Goal: Task Accomplishment & Management: Manage account settings

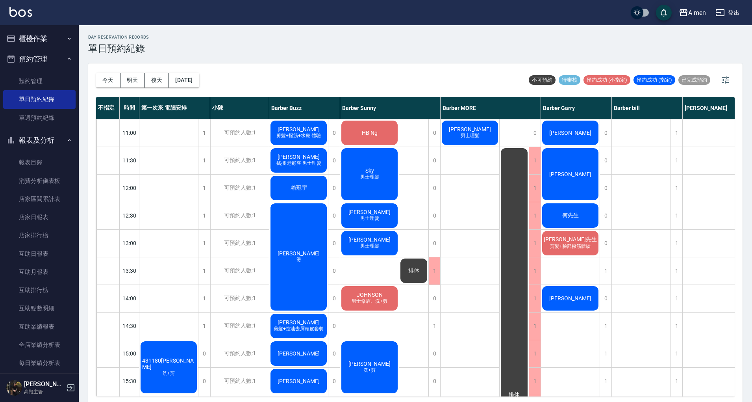
scroll to position [90, 0]
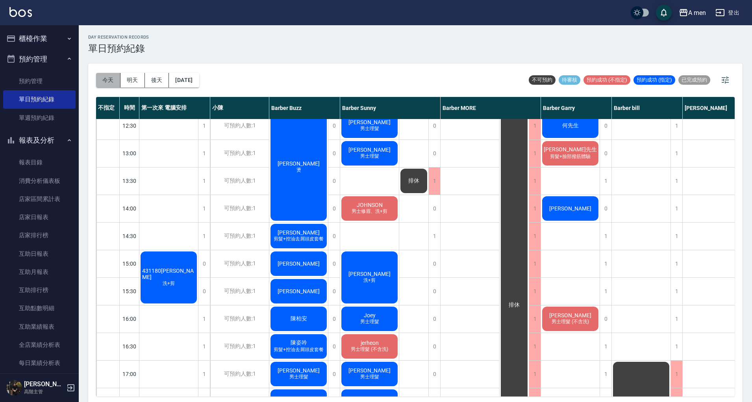
click at [108, 84] on button "今天" at bounding box center [108, 80] width 24 height 15
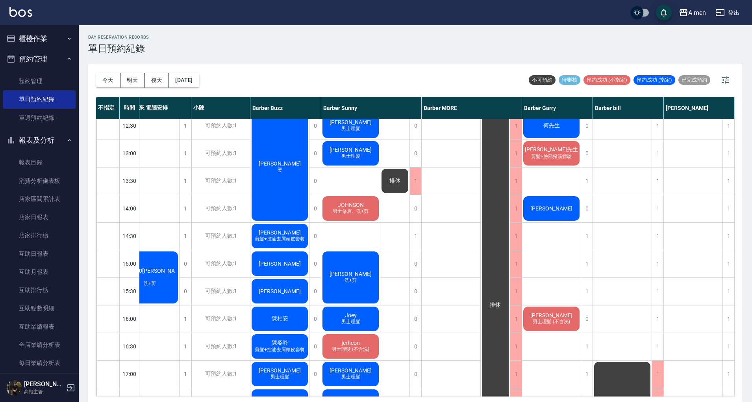
click at [736, 191] on div "今天 明天 後天 2025/09/20 不可預約 待審核 預約成功 (不指定) 預約成功 (指定) 已完成預約 不指定 時間 第一次來 電腦安排 小陳 Bar…" at bounding box center [415, 233] width 655 height 341
drag, startPoint x: 736, startPoint y: 191, endPoint x: 734, endPoint y: 202, distance: 11.6
click at [734, 202] on div "今天 明天 後天 2025/09/20 不可預約 待審核 預約成功 (不指定) 預約成功 (指定) 已完成預約 不指定 時間 第一次來 電腦安排 小陳 Bar…" at bounding box center [415, 233] width 655 height 341
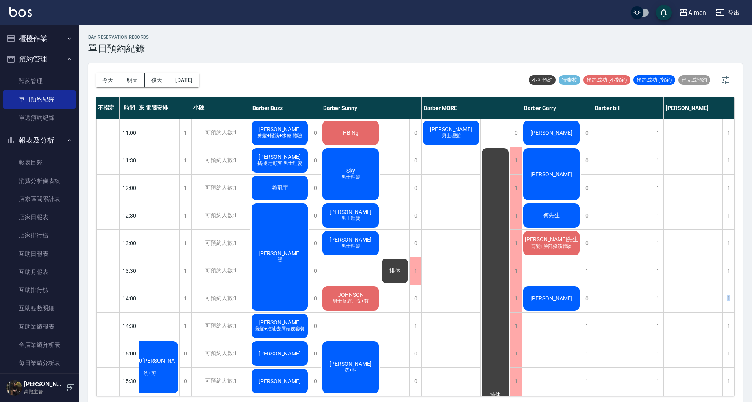
scroll to position [0, 0]
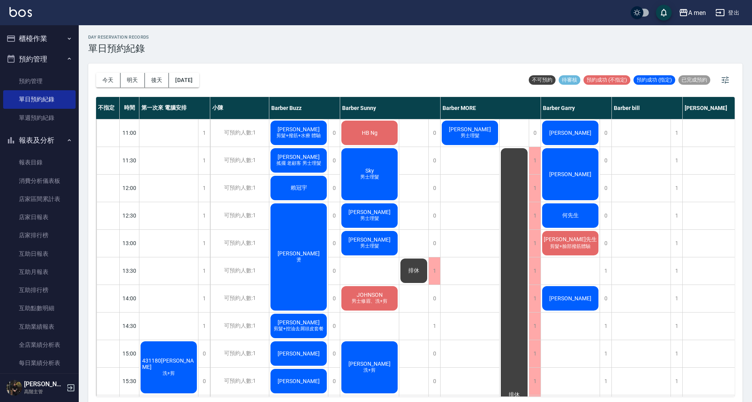
click at [165, 370] on span "洗+剪" at bounding box center [168, 373] width 15 height 7
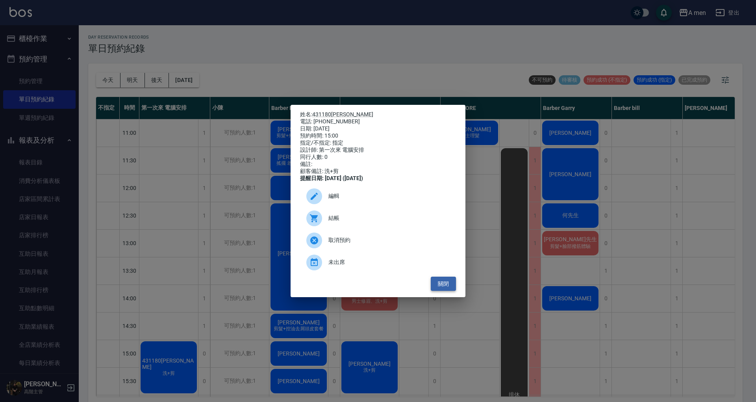
click at [449, 288] on button "關閉" at bounding box center [443, 283] width 25 height 15
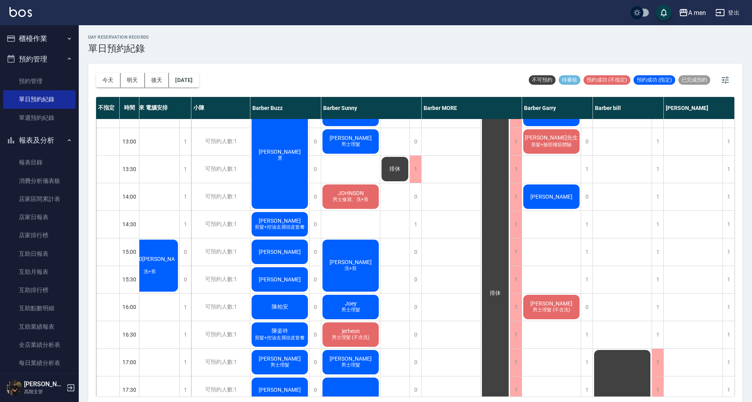
scroll to position [83, 23]
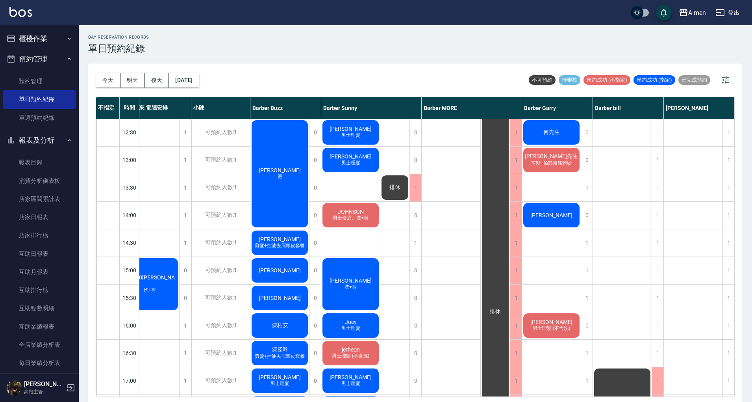
click at [156, 280] on span "431180[PERSON_NAME]" at bounding box center [150, 280] width 56 height 13
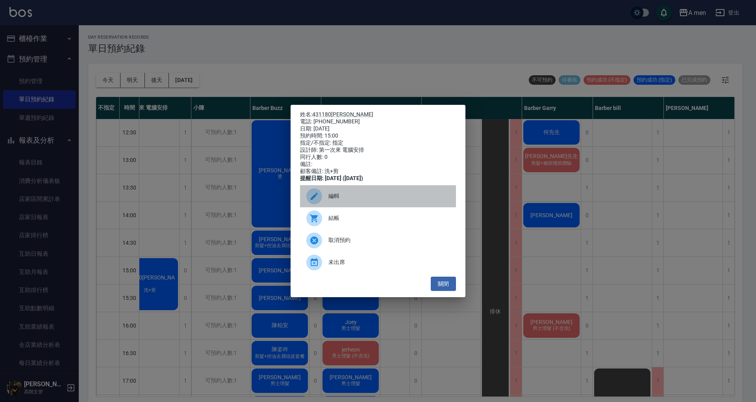
click at [384, 200] on span "編輯" at bounding box center [388, 196] width 121 height 8
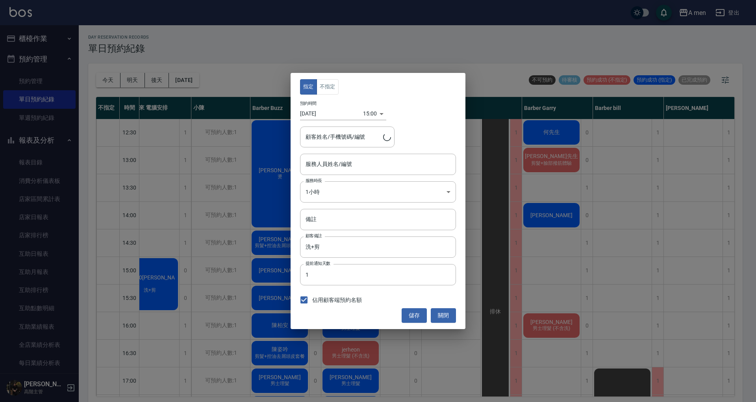
type input "第一次來 電腦安排-100"
type input "431180李哲維/0985060407"
click at [348, 154] on div "第一次來 電腦安排-100 服務人員姓名/編號" at bounding box center [378, 164] width 156 height 21
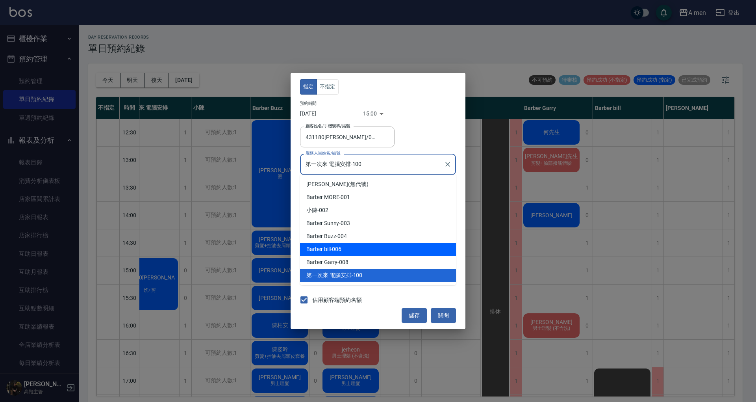
click at [364, 245] on div "Barber bill -006" at bounding box center [378, 249] width 156 height 13
type input "Barber bill-006"
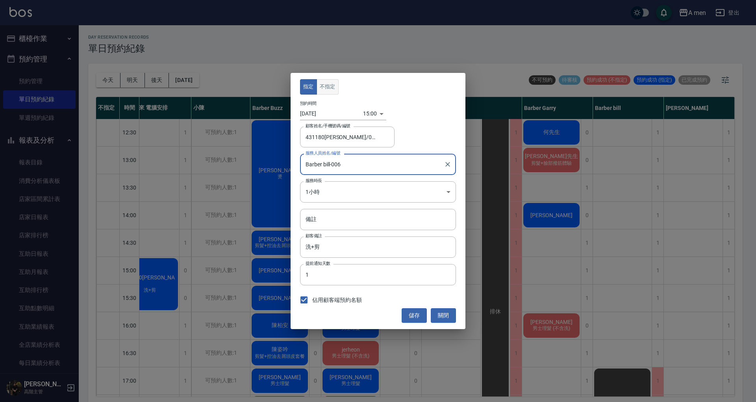
click at [322, 85] on button "不指定" at bounding box center [328, 86] width 22 height 15
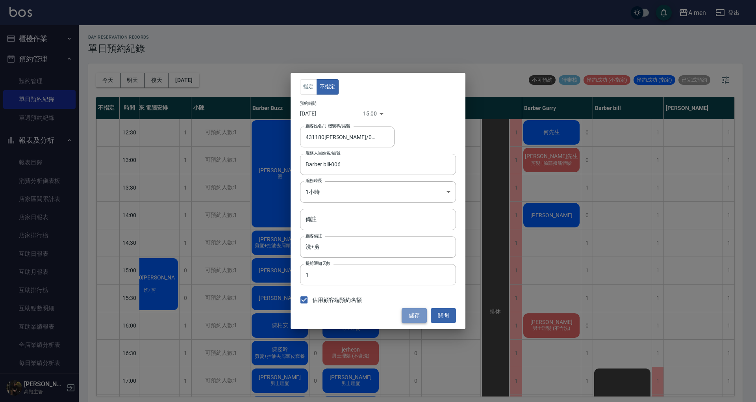
click at [413, 319] on button "儲存" at bounding box center [414, 315] width 25 height 15
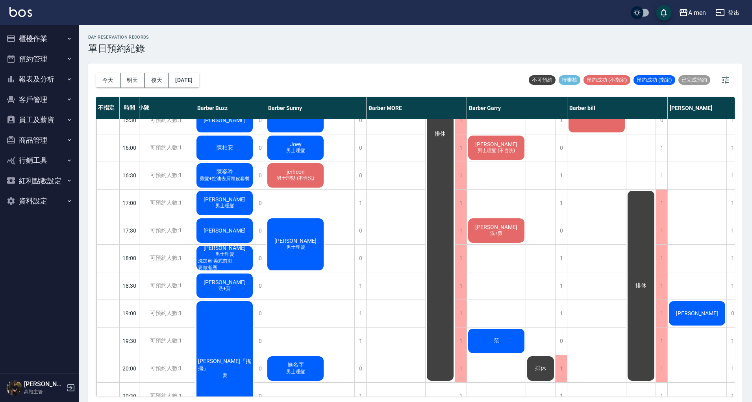
scroll to position [261, 82]
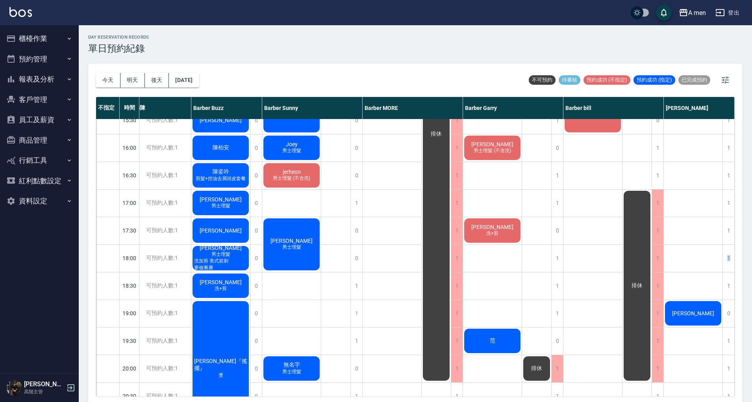
drag, startPoint x: 736, startPoint y: 269, endPoint x: 734, endPoint y: 222, distance: 46.5
click at [734, 222] on div "[DATE] [DATE] [DATE] [DATE] 不可預約 待審核 預約成功 (不指定) 預約成功 (指定) 已完成預約 不指定 時間 第一次來 電腦安…" at bounding box center [415, 233] width 655 height 341
click at [742, 225] on div "[DATE] [DATE] [DATE] [DATE] 不可預約 待審核 預約成功 (不指定) 預約成功 (指定) 已完成預約 不指定 時間 第一次來 電腦安…" at bounding box center [415, 233] width 655 height 341
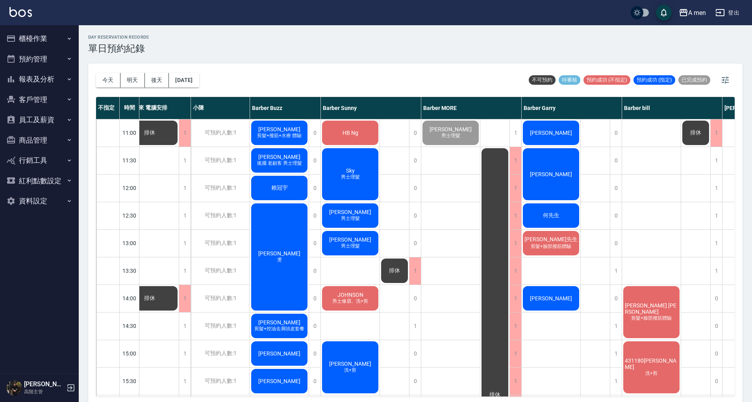
scroll to position [0, 19]
